Goal: Book appointment/travel/reservation

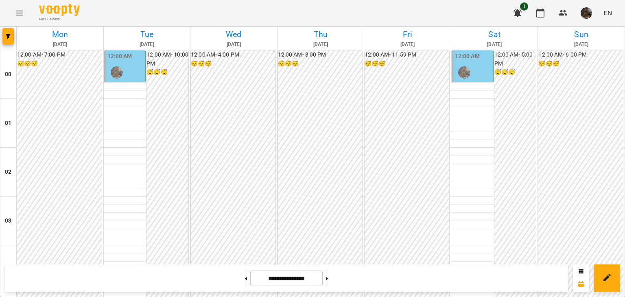
scroll to position [962, 0]
click at [245, 279] on button at bounding box center [246, 279] width 2 height 18
type input "**********"
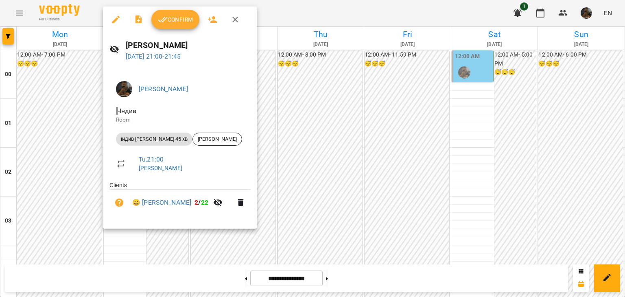
drag, startPoint x: 59, startPoint y: 138, endPoint x: 60, endPoint y: 125, distance: 12.3
click at [59, 138] on div at bounding box center [312, 148] width 625 height 297
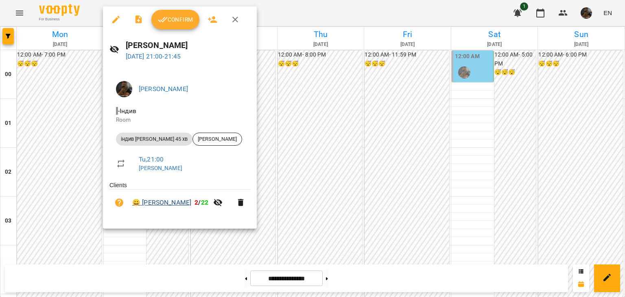
drag, startPoint x: 220, startPoint y: 203, endPoint x: 144, endPoint y: 203, distance: 76.2
click at [144, 203] on span "😀 [PERSON_NAME] 2 / 22" at bounding box center [170, 203] width 76 height 10
copy link "[PERSON_NAME]"
click at [375, 158] on div at bounding box center [312, 148] width 625 height 297
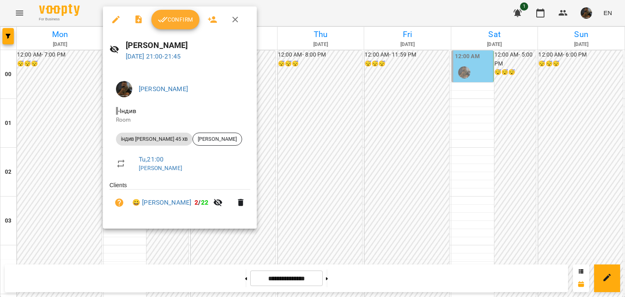
click at [188, 20] on span "Confirm" at bounding box center [175, 20] width 35 height 10
